Goal: Transaction & Acquisition: Book appointment/travel/reservation

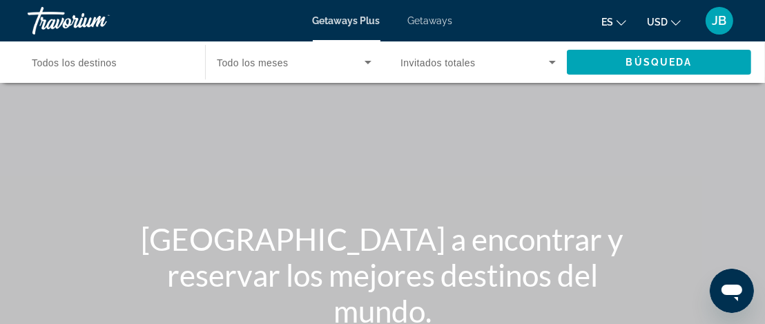
click at [417, 19] on span "Getaways" at bounding box center [430, 20] width 45 height 11
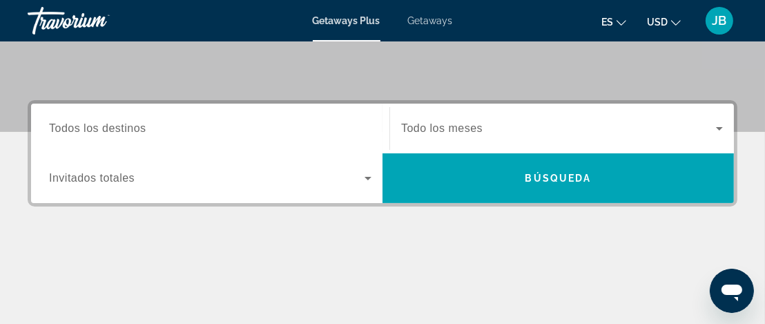
scroll to position [264, 0]
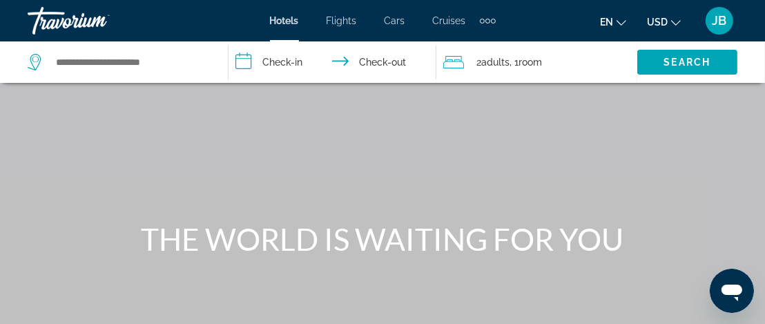
click at [448, 18] on span "Cruises" at bounding box center [449, 20] width 33 height 11
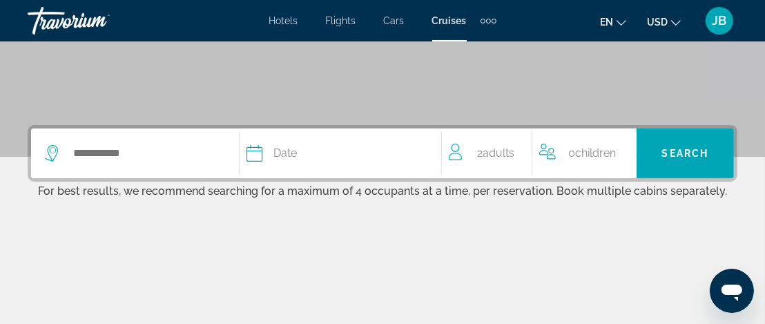
scroll to position [276, 0]
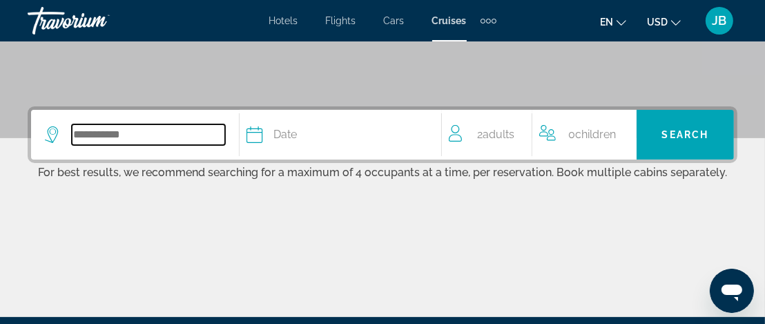
click at [115, 132] on input "Search widget" at bounding box center [148, 134] width 153 height 21
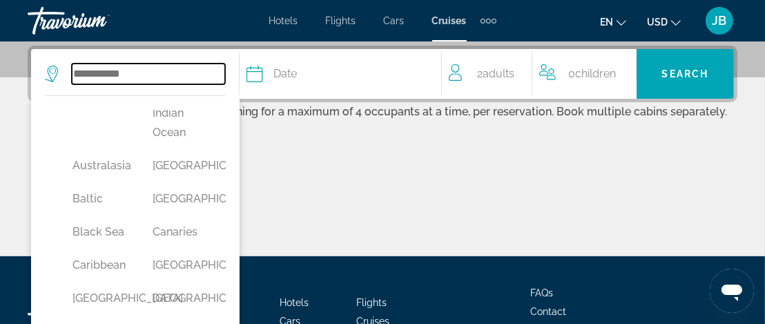
scroll to position [138, 0]
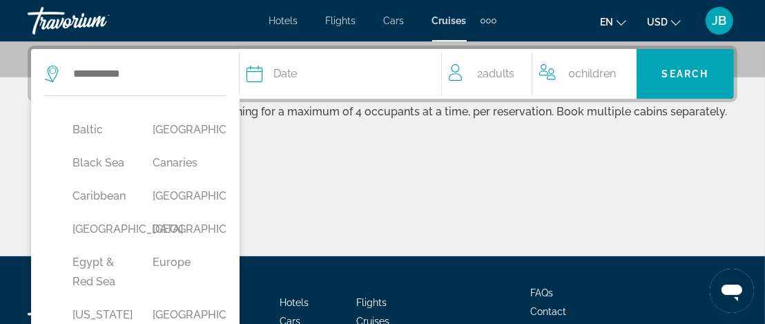
click at [105, 209] on button "Caribbean" at bounding box center [99, 196] width 66 height 26
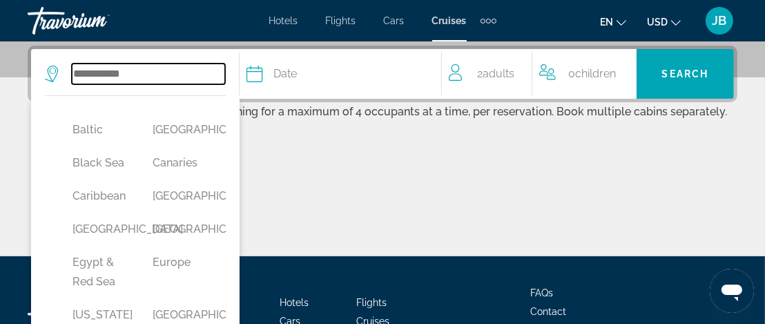
type input "*********"
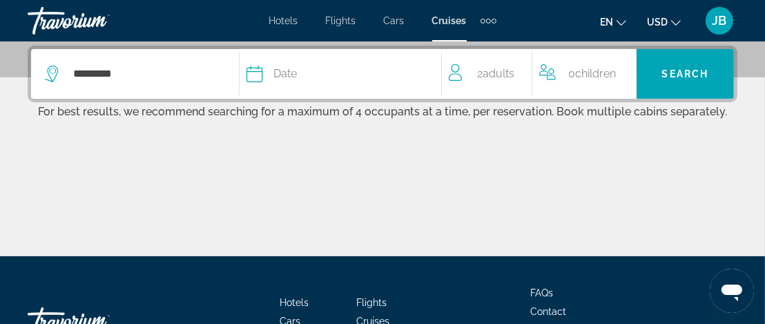
click at [297, 69] on span "Date" at bounding box center [284, 73] width 23 height 19
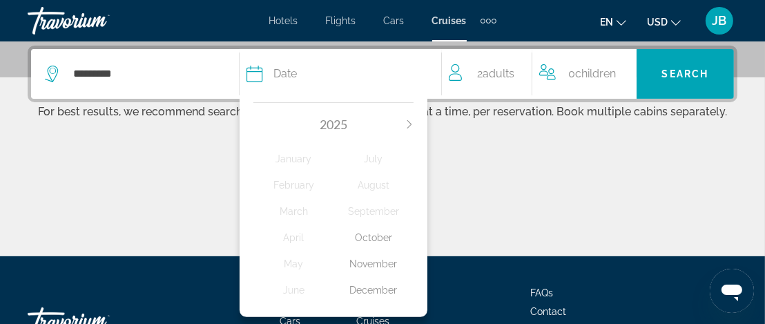
click at [411, 121] on icon "Next month" at bounding box center [409, 124] width 8 height 8
click at [287, 183] on div "February" at bounding box center [293, 184] width 80 height 25
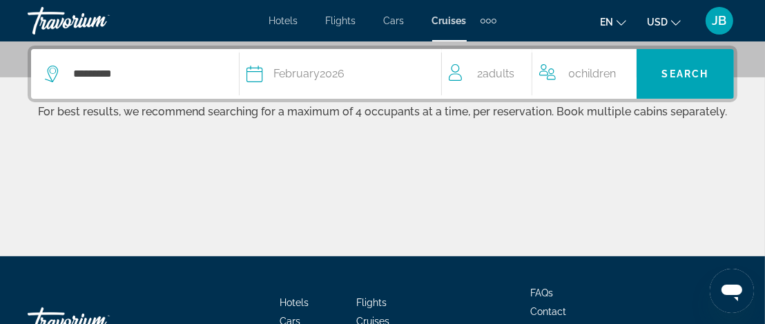
click at [495, 74] on span "Adults" at bounding box center [499, 73] width 32 height 13
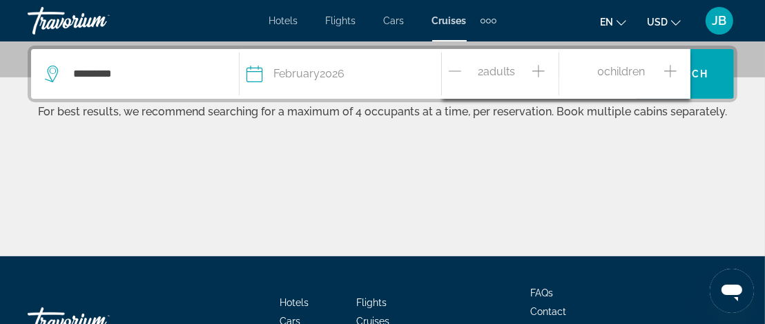
click at [539, 70] on icon "Increment adults" at bounding box center [538, 71] width 12 height 17
click at [622, 70] on span "Children" at bounding box center [624, 71] width 41 height 13
click at [644, 69] on span "Children" at bounding box center [624, 71] width 41 height 13
click at [631, 70] on span "Children" at bounding box center [624, 71] width 41 height 13
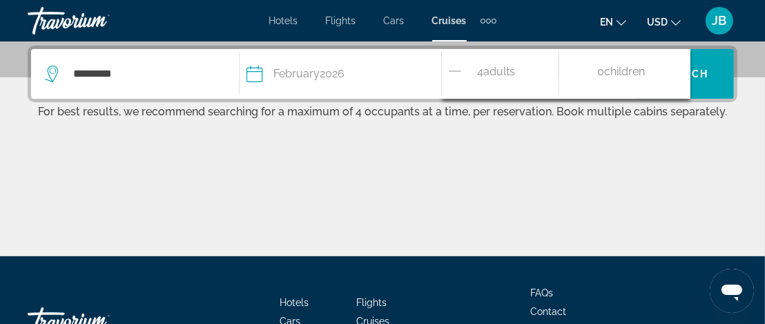
click at [606, 70] on span "Children" at bounding box center [624, 71] width 41 height 13
click at [594, 70] on div "0 Child Children" at bounding box center [621, 74] width 110 height 24
click at [644, 69] on span "Children" at bounding box center [624, 71] width 41 height 13
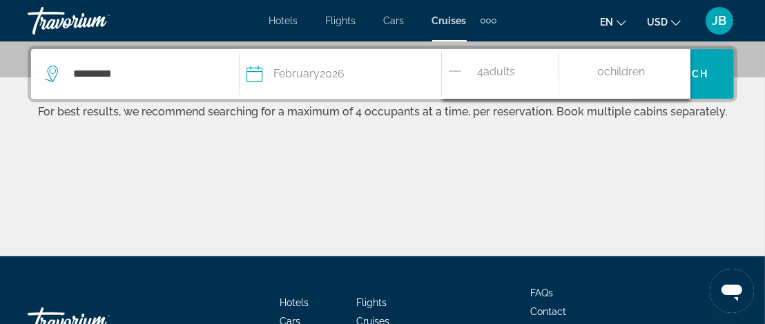
click at [644, 69] on span "Children" at bounding box center [624, 71] width 41 height 13
click at [643, 69] on span "Children" at bounding box center [624, 71] width 41 height 13
click at [641, 68] on span "Children" at bounding box center [624, 71] width 41 height 13
click at [640, 68] on span "Children" at bounding box center [624, 71] width 41 height 13
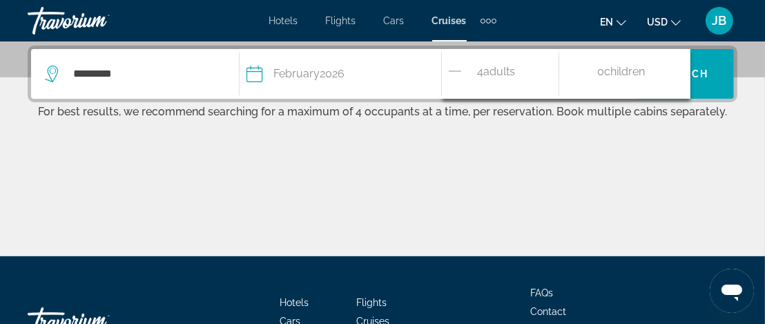
click at [608, 67] on span "Children" at bounding box center [624, 71] width 41 height 13
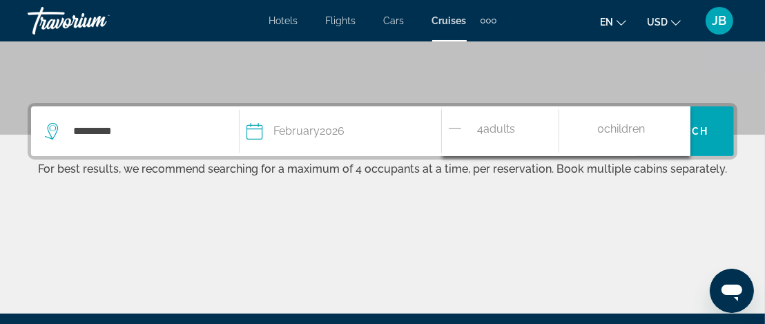
scroll to position [299, 0]
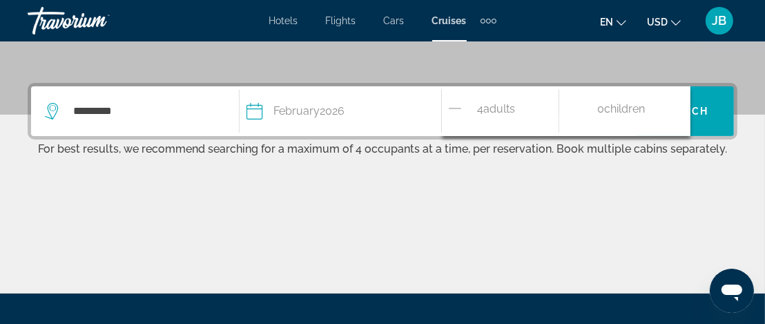
click at [597, 107] on span "0 Child Children" at bounding box center [621, 111] width 48 height 24
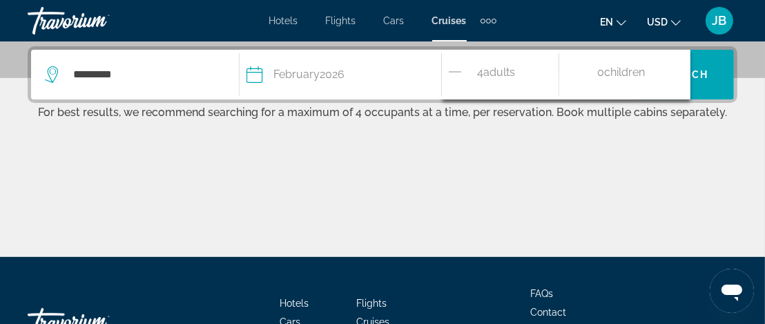
scroll to position [337, 0]
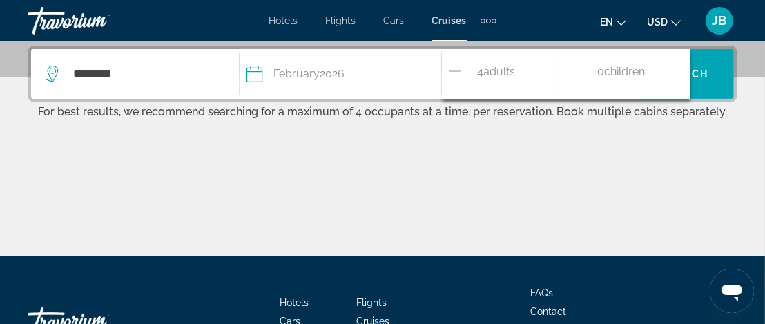
click at [360, 113] on p "For best results, we recommend searching for a maximum of 4 occupants at a time…" at bounding box center [382, 110] width 709 height 16
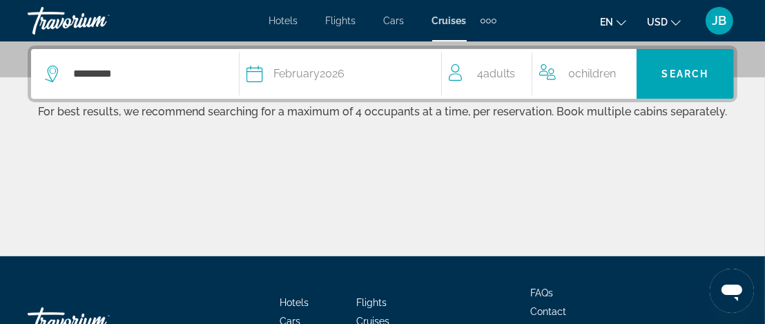
click at [604, 70] on span "Children" at bounding box center [595, 73] width 41 height 13
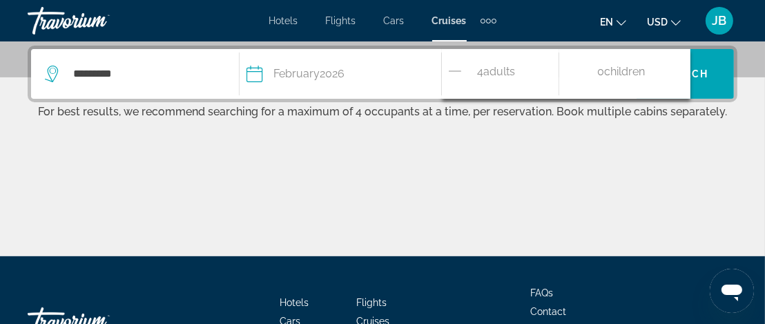
click at [604, 70] on span "Children" at bounding box center [624, 71] width 41 height 13
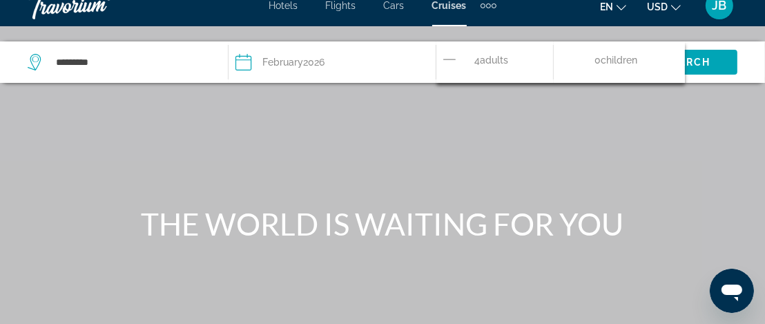
scroll to position [0, 0]
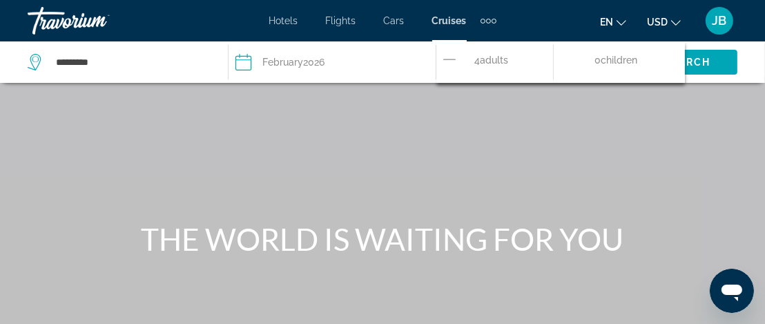
click at [605, 56] on span "Children" at bounding box center [618, 60] width 37 height 11
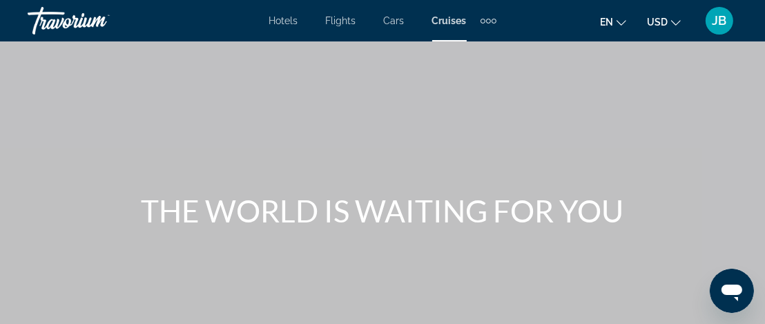
scroll to position [16, 0]
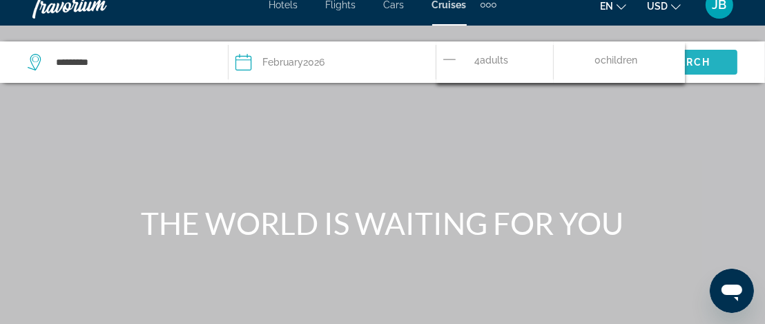
click at [695, 57] on span "Search" at bounding box center [686, 62] width 47 height 11
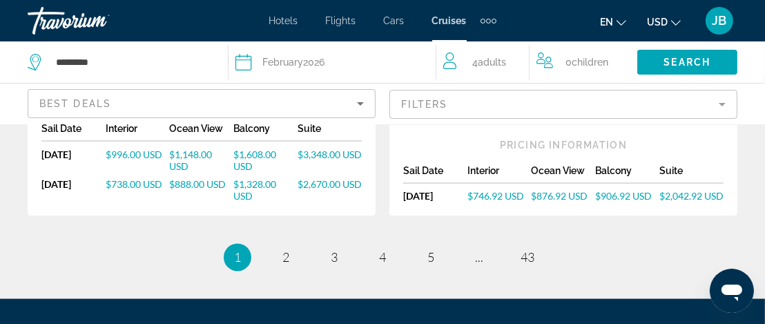
scroll to position [1932, 0]
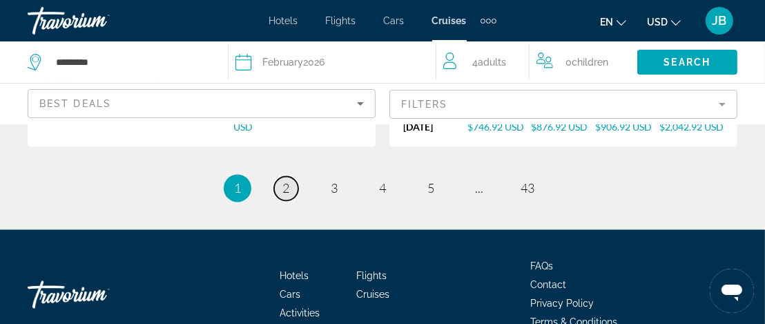
click at [284, 181] on span "2" at bounding box center [285, 188] width 7 height 15
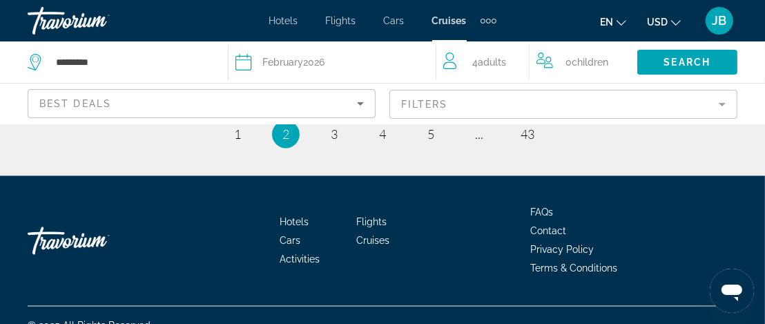
scroll to position [1980, 0]
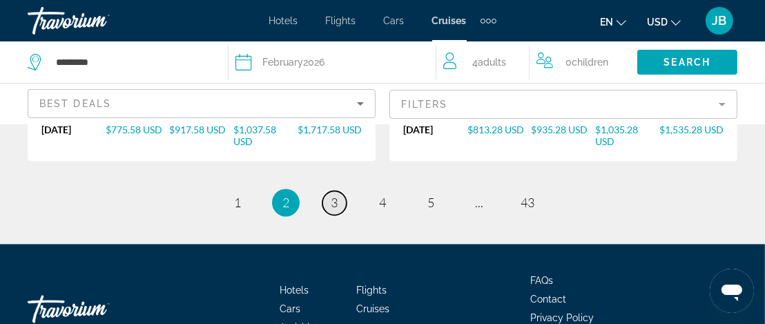
click at [335, 195] on span "3" at bounding box center [334, 202] width 7 height 15
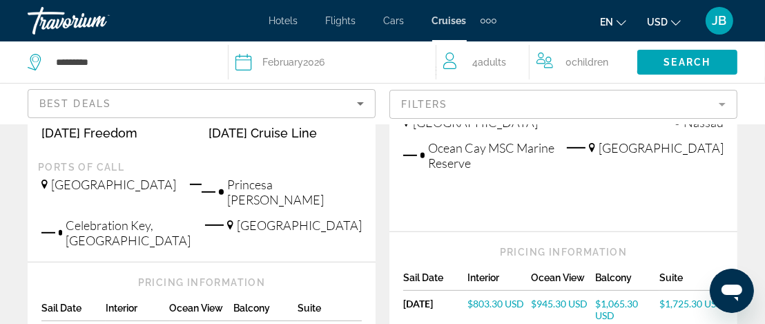
scroll to position [483, 0]
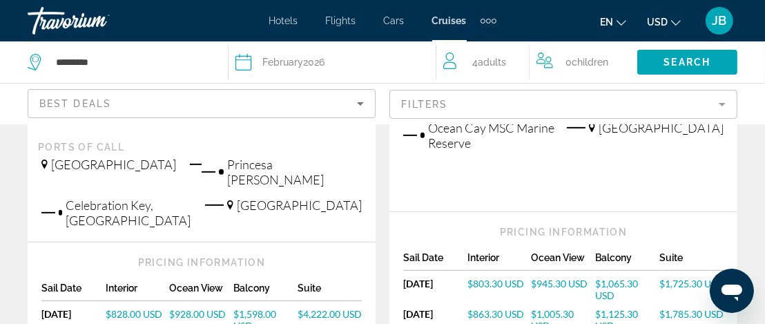
click at [420, 135] on div "Main content" at bounding box center [422, 135] width 4 height 6
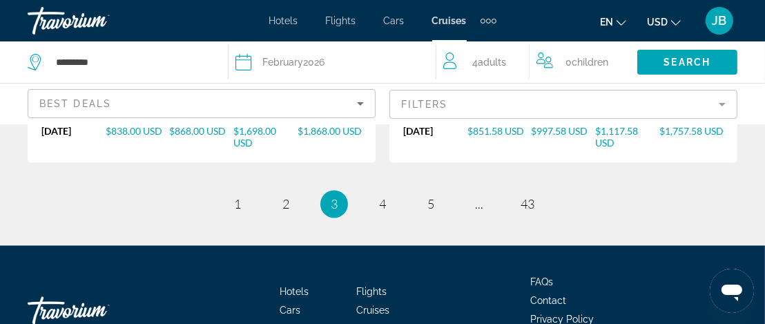
scroll to position [1932, 0]
